Goal: Find specific page/section: Find specific page/section

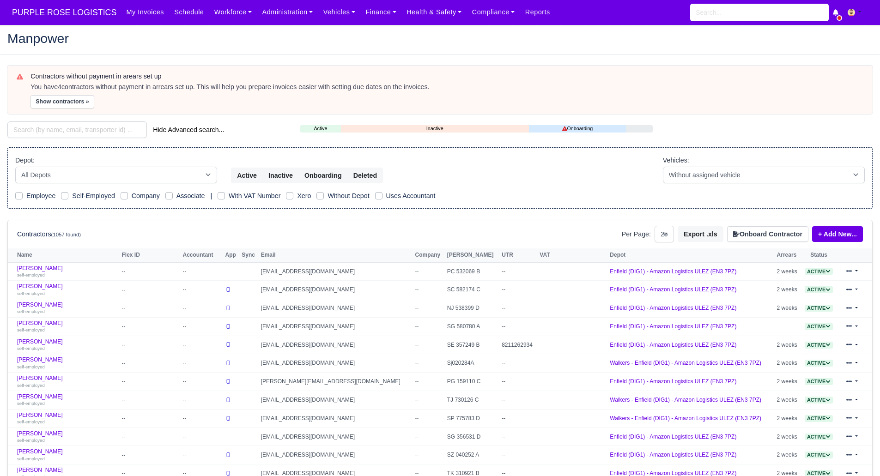
select select "25"
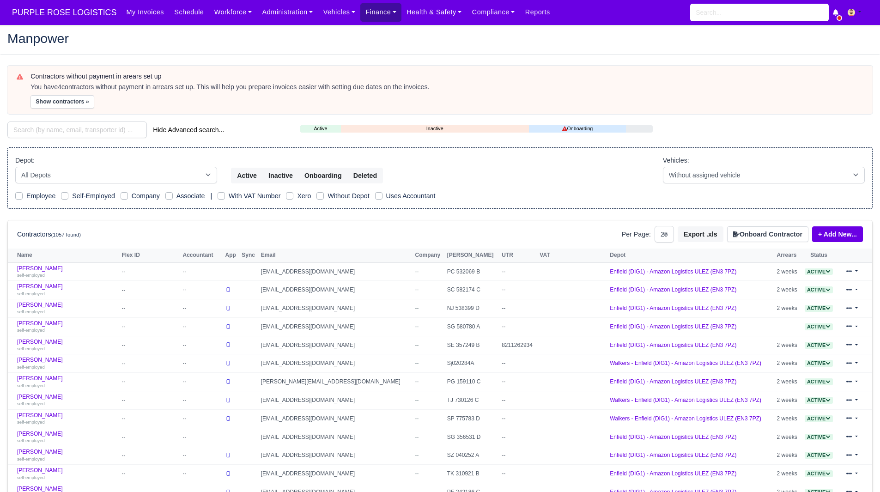
click at [361, 14] on link "Finance" at bounding box center [380, 12] width 41 height 18
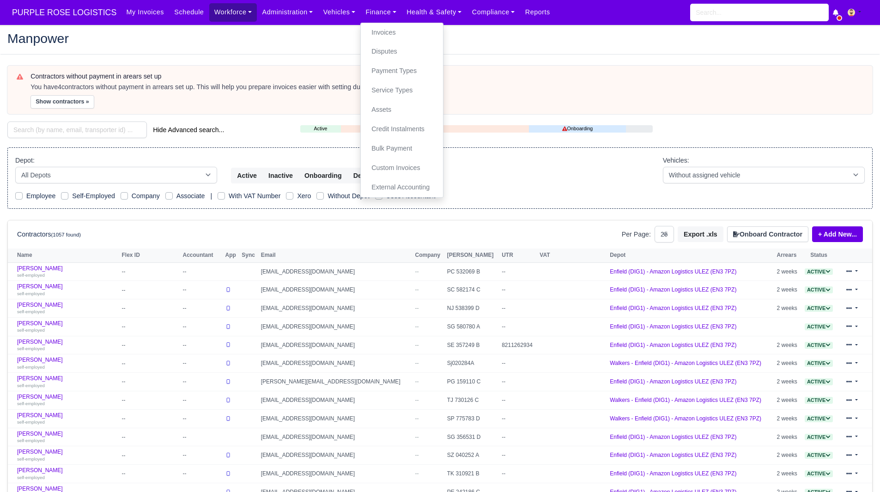
click at [209, 14] on link "Workforce" at bounding box center [233, 12] width 48 height 18
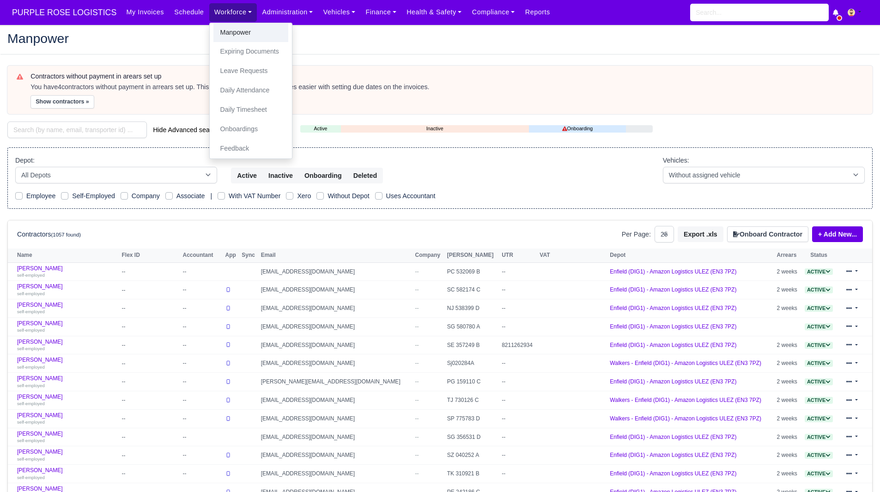
click at [230, 33] on link "Manpower" at bounding box center [250, 32] width 75 height 19
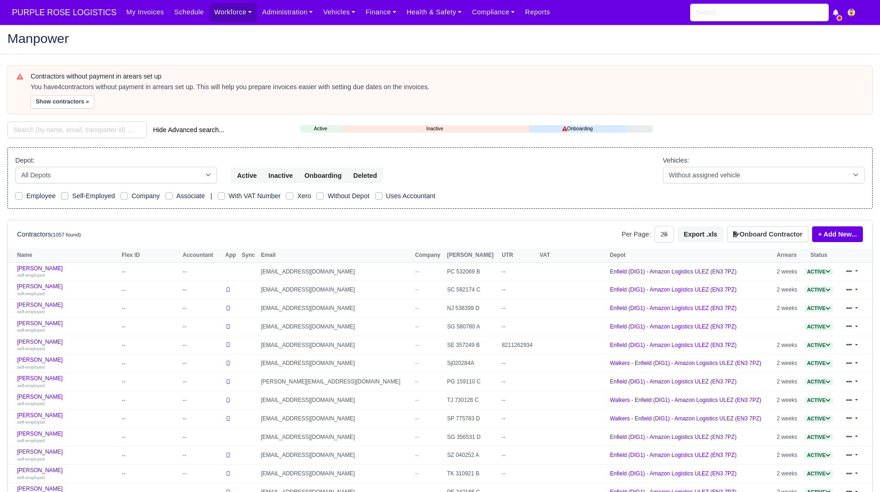
select select "25"
click at [99, 134] on input "search" at bounding box center [76, 129] width 139 height 17
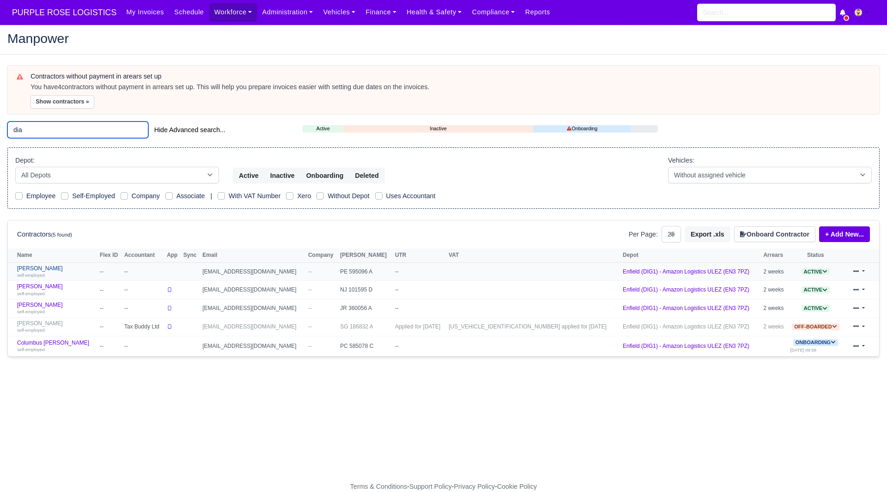
type input "dia"
click at [54, 266] on link "Dianni Scarborough self-employed" at bounding box center [56, 271] width 78 height 13
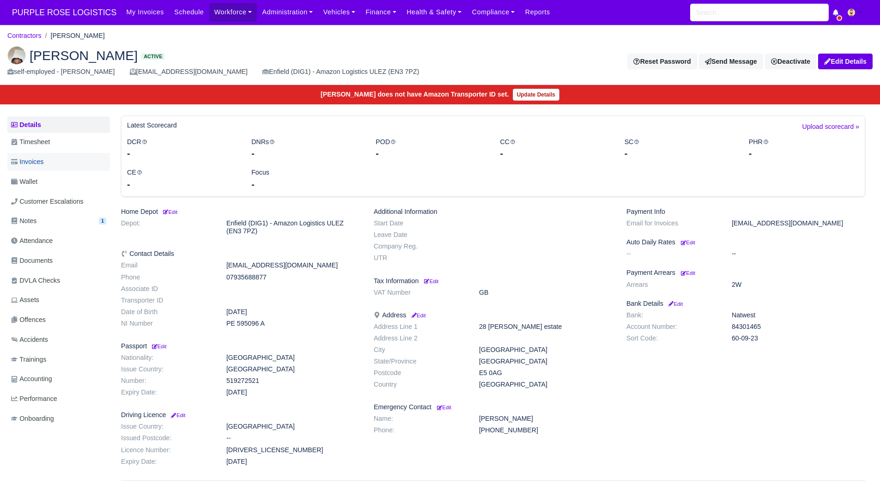
click at [30, 161] on span "Invoices" at bounding box center [27, 162] width 32 height 11
